Goal: Information Seeking & Learning: Check status

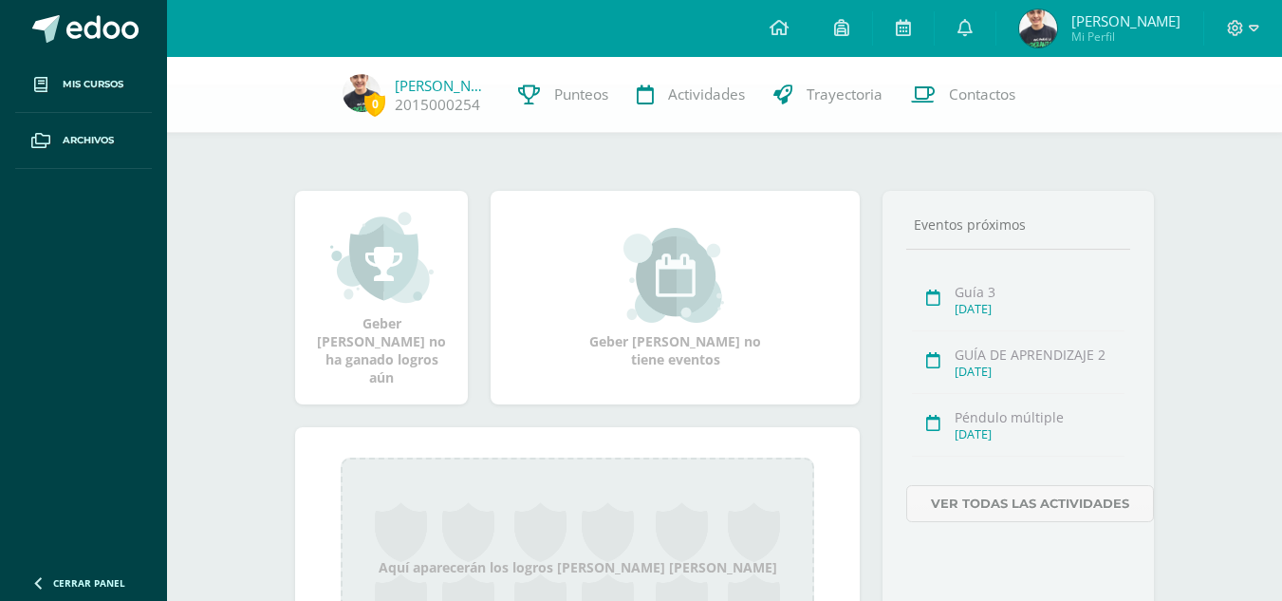
scroll to position [326, 0]
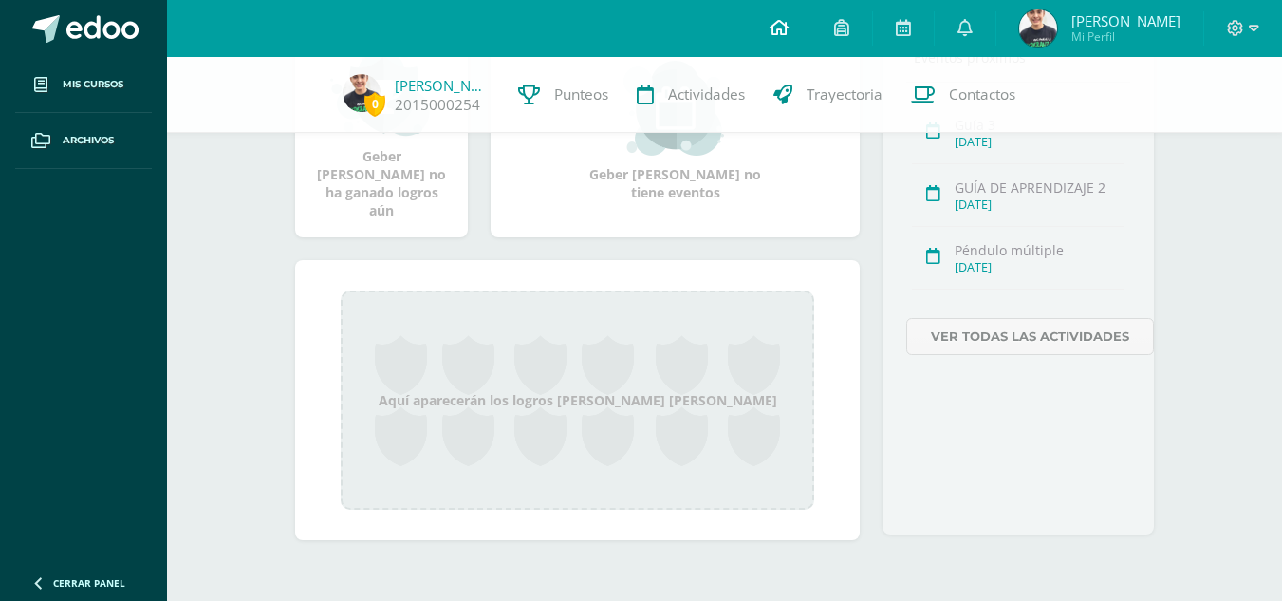
click at [777, 28] on link at bounding box center [779, 28] width 65 height 57
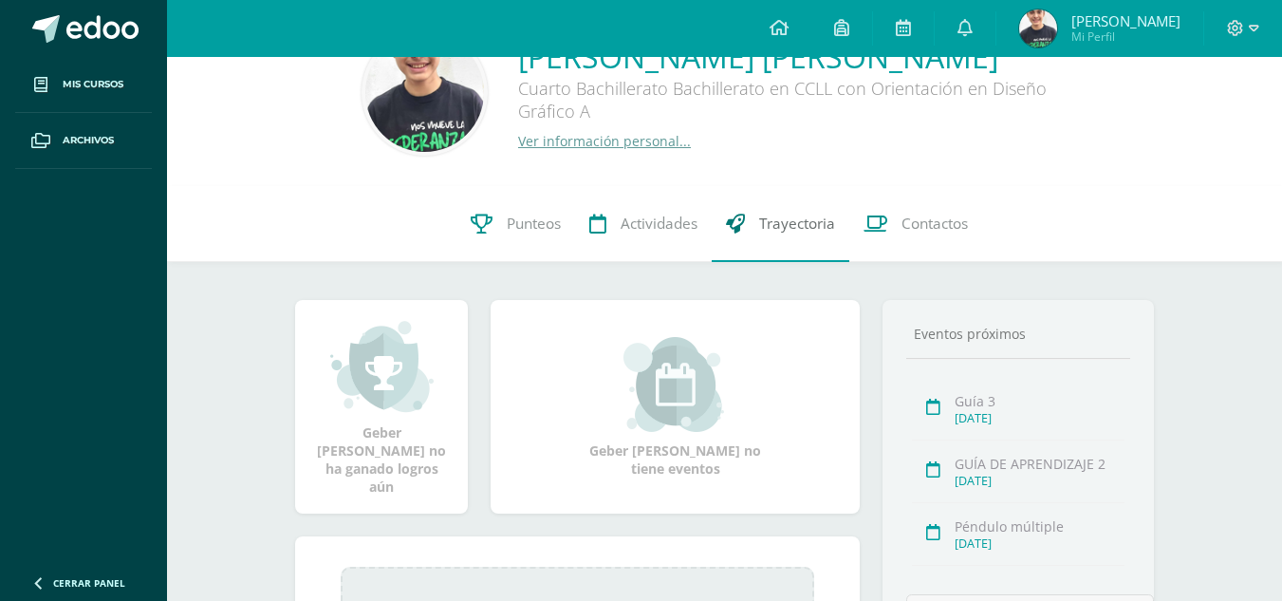
scroll to position [0, 0]
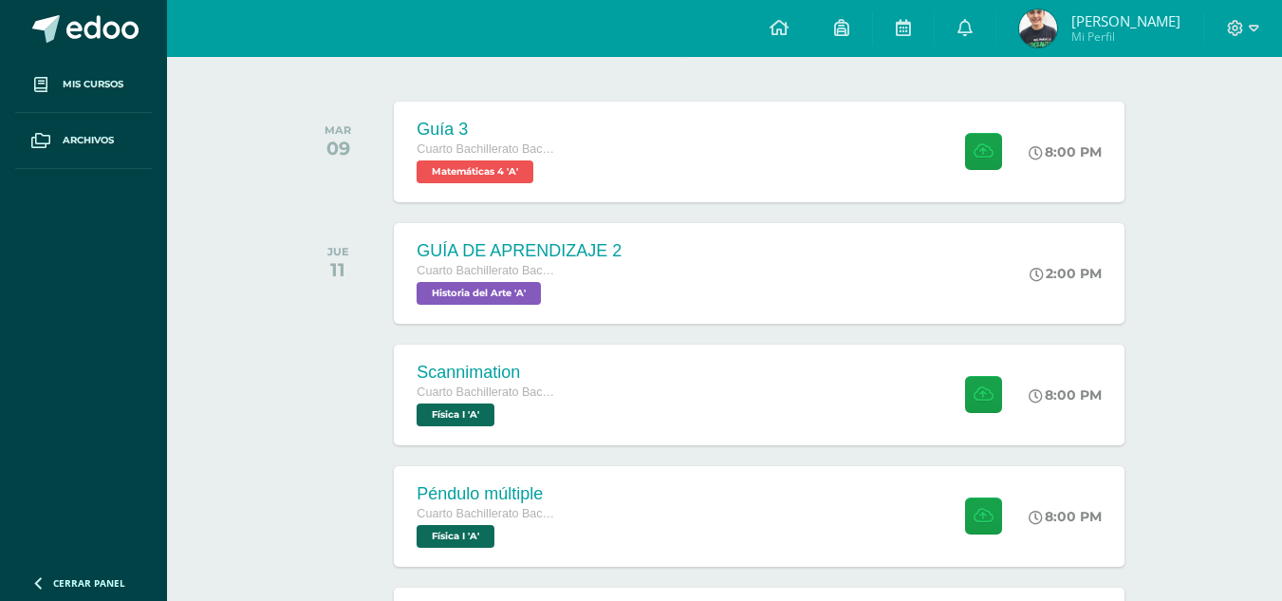
scroll to position [285, 0]
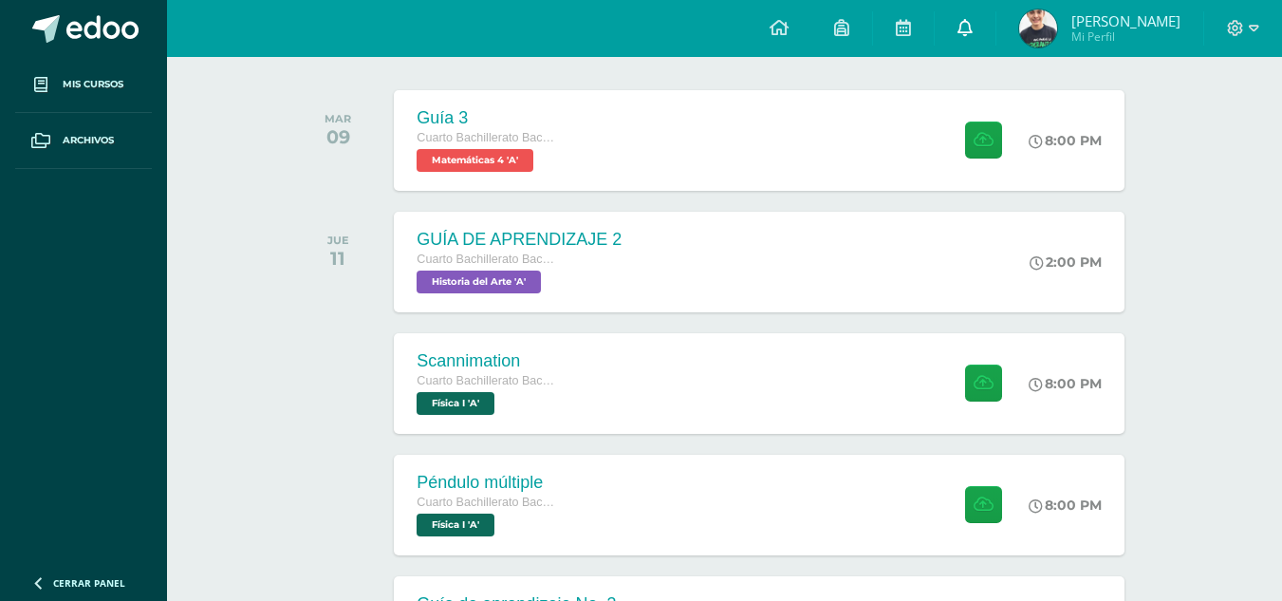
click at [984, 16] on link at bounding box center [965, 28] width 61 height 57
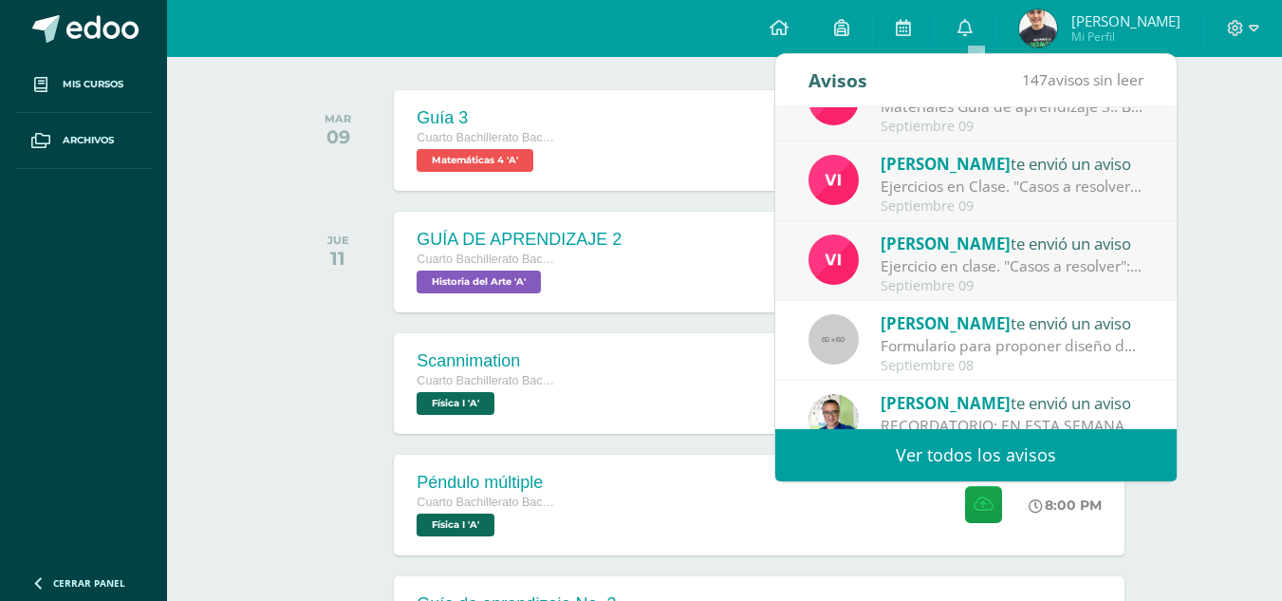
scroll to position [316, 0]
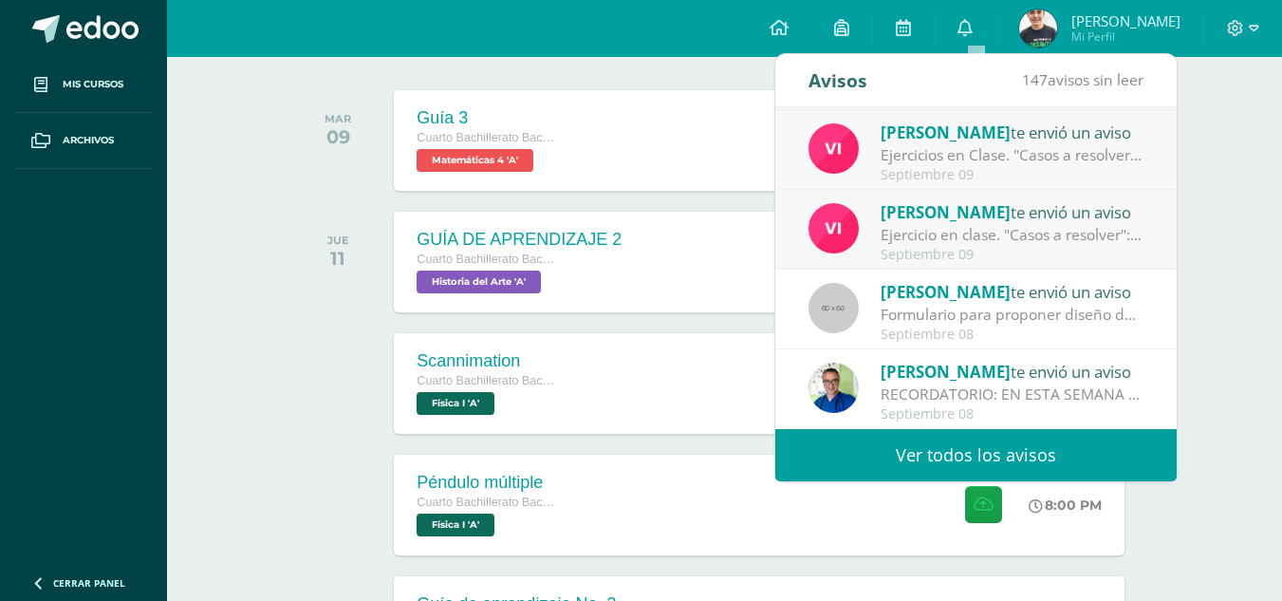
click at [982, 216] on div "Vivian te envió un aviso" at bounding box center [1013, 211] width 264 height 25
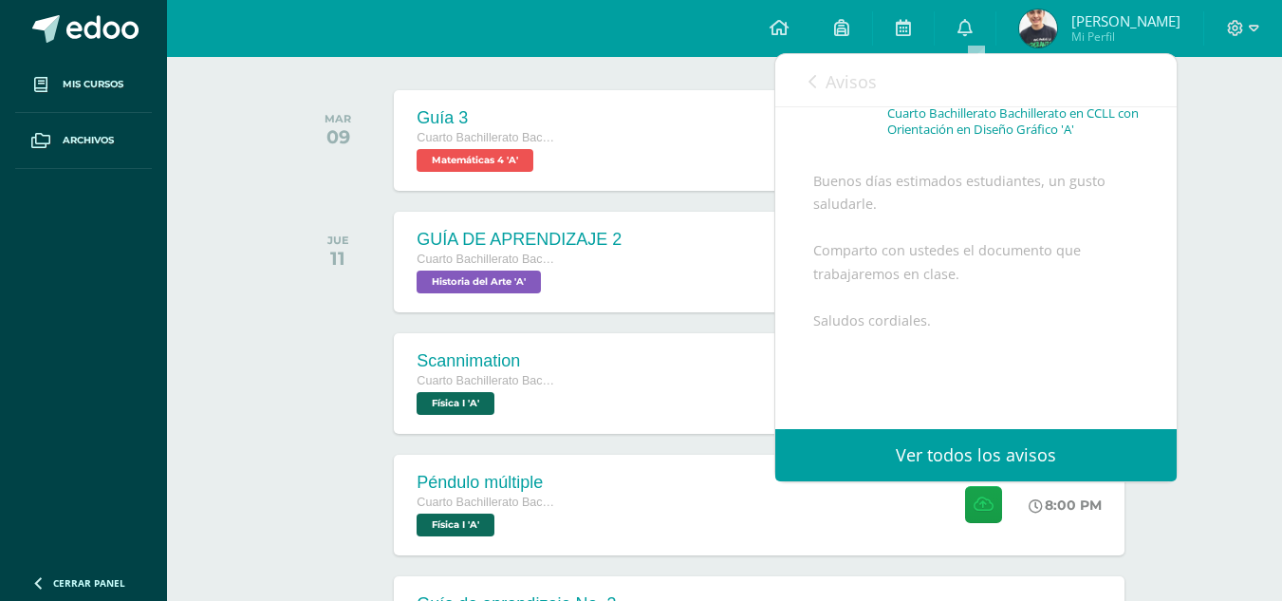
scroll to position [250, 0]
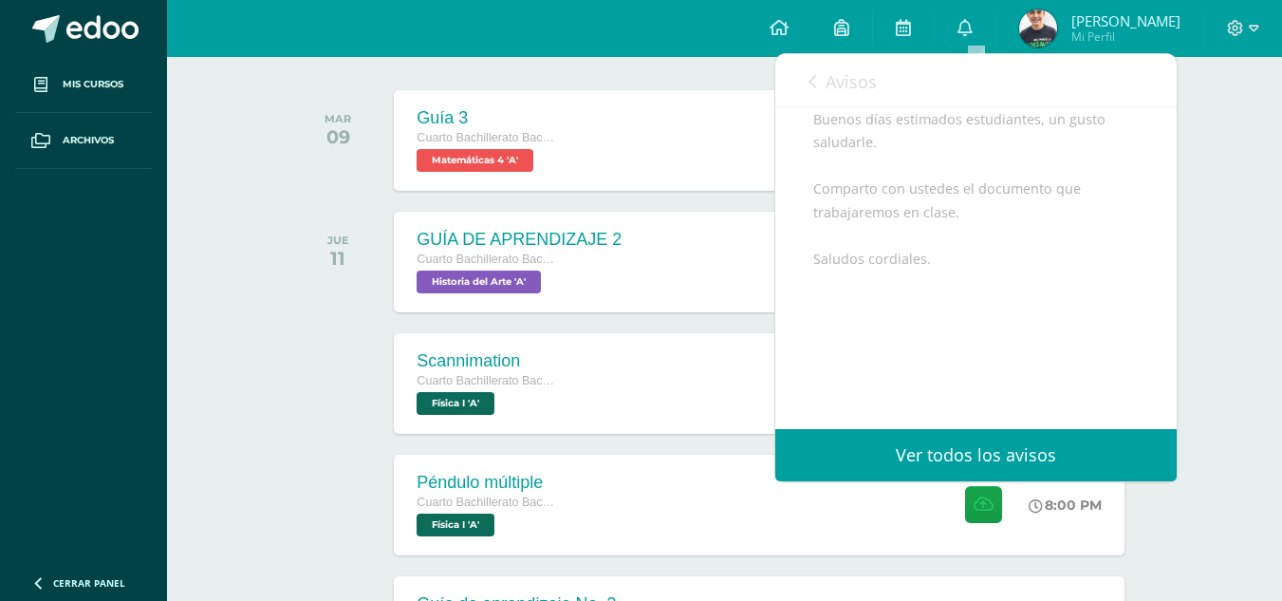
click at [864, 83] on span "Avisos" at bounding box center [851, 81] width 51 height 23
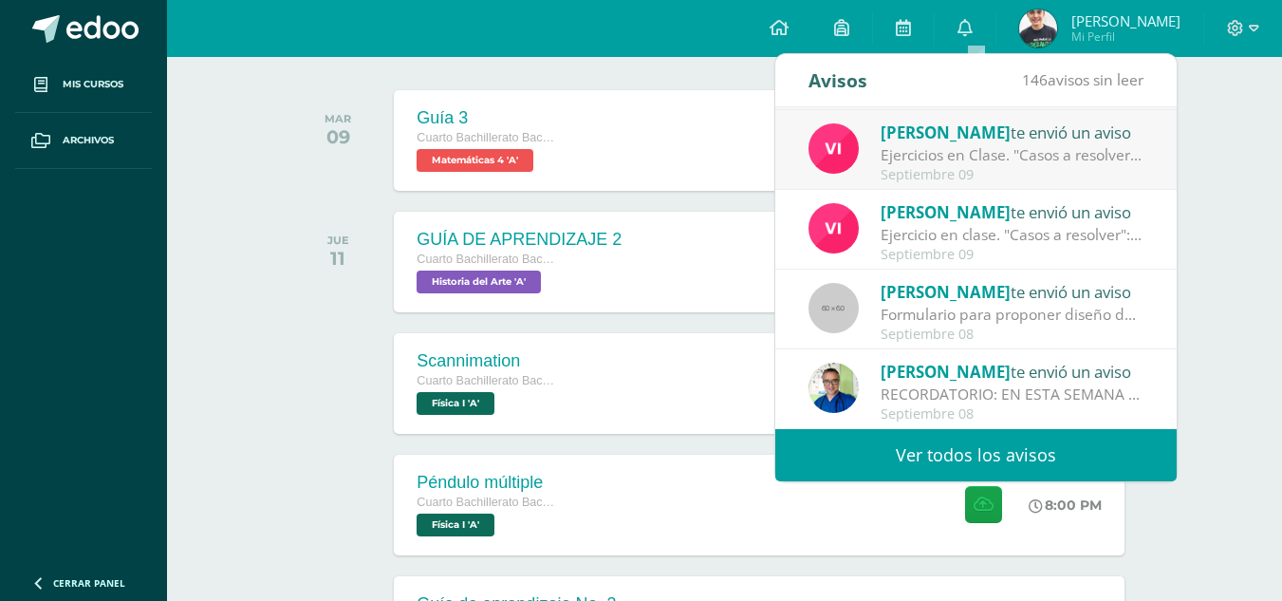
click at [925, 118] on div "Vivian te envió un aviso Ejercicios en Clase. "Casos a resolver": Buenos días e…" at bounding box center [975, 150] width 401 height 80
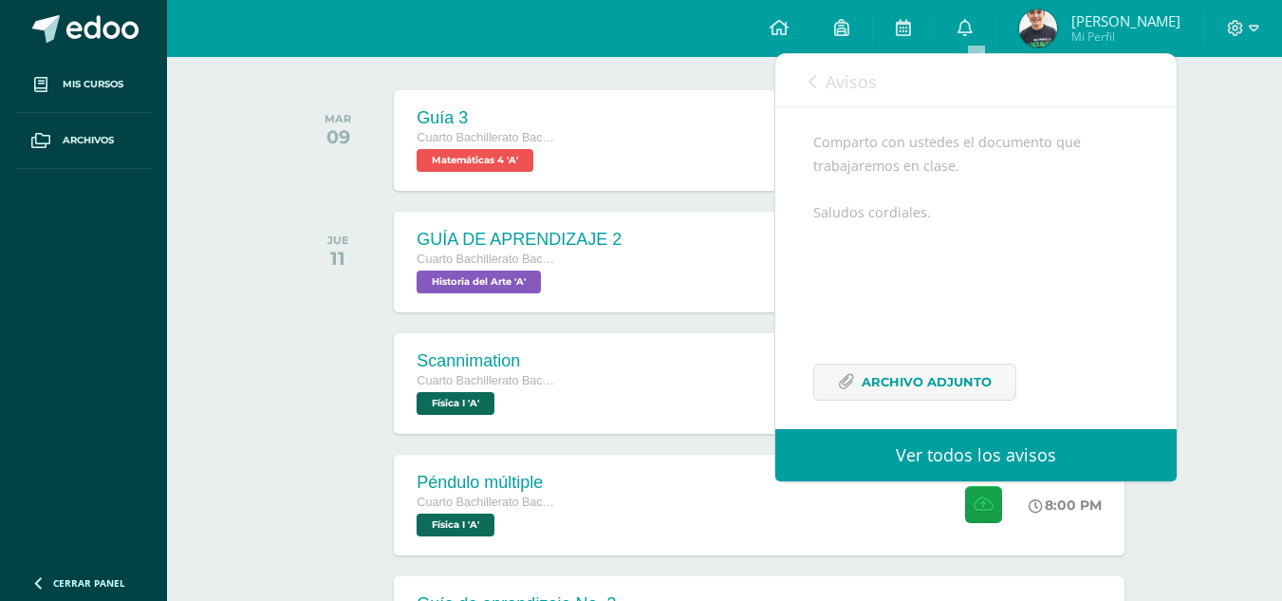
click at [927, 146] on div "Obtuviste 14.00/15.00 "Guía 2" en Matemáticas 4 Matemáticas 4 | Zona Septiembre…" at bounding box center [775, 268] width 803 height 322
click at [907, 351] on span "Archivo Adjunto" at bounding box center [927, 368] width 130 height 35
